Goal: Task Accomplishment & Management: Use online tool/utility

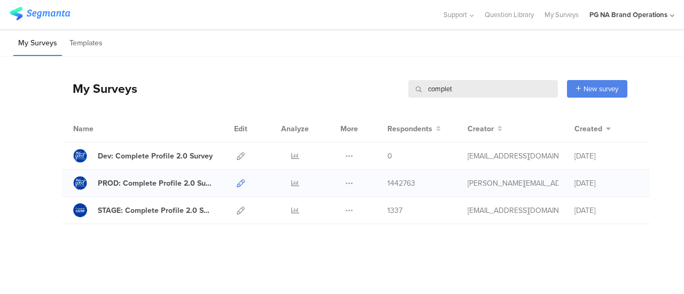
click at [239, 182] on icon at bounding box center [241, 184] width 8 height 8
click at [183, 183] on div "PROD: Complete Profile 2.0 Survey" at bounding box center [155, 183] width 115 height 11
click at [189, 211] on div "STAGE: Complete Profile 2.0 Survey" at bounding box center [155, 210] width 115 height 11
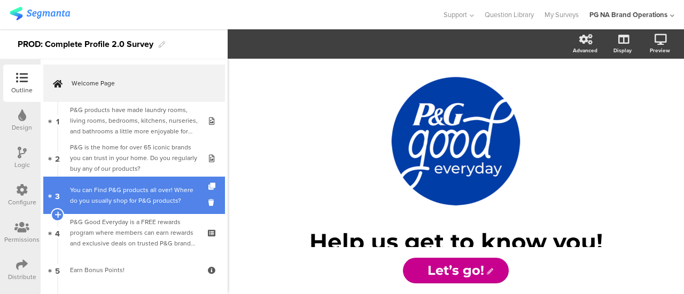
scroll to position [93, 0]
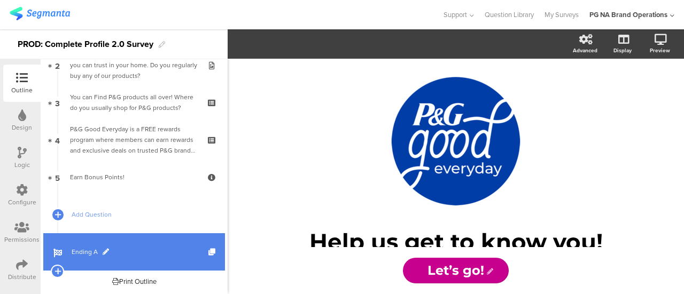
click at [92, 243] on link "Ending A" at bounding box center [134, 252] width 182 height 37
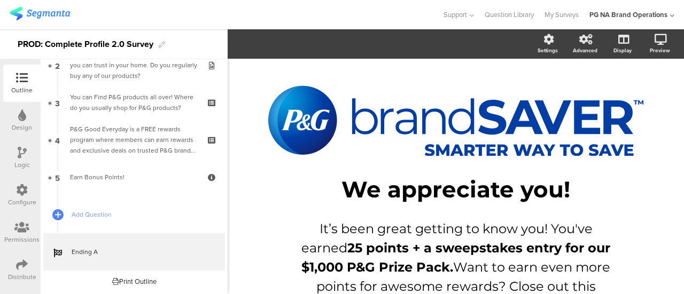
scroll to position [91, 0]
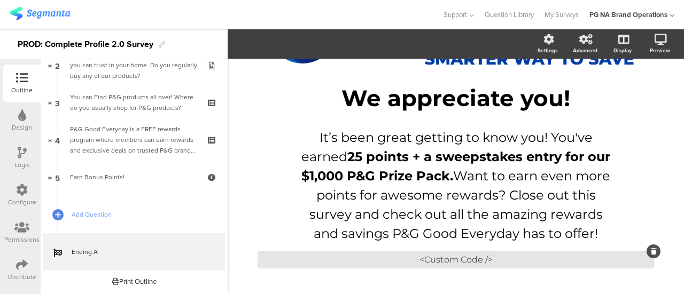
click at [457, 257] on div "<Custom Code />" at bounding box center [455, 260] width 395 height 17
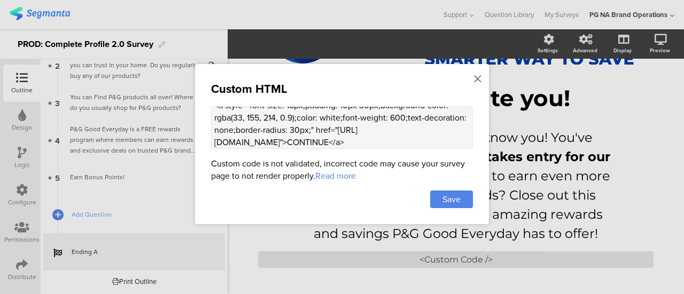
scroll to position [24, 0]
click at [476, 77] on icon at bounding box center [477, 79] width 7 height 12
